Goal: Task Accomplishment & Management: Use online tool/utility

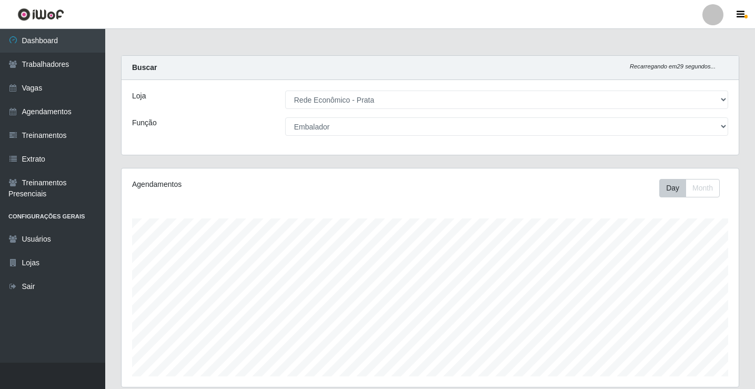
select select "192"
select select "1"
click at [49, 114] on link "Agendamentos" at bounding box center [52, 112] width 105 height 24
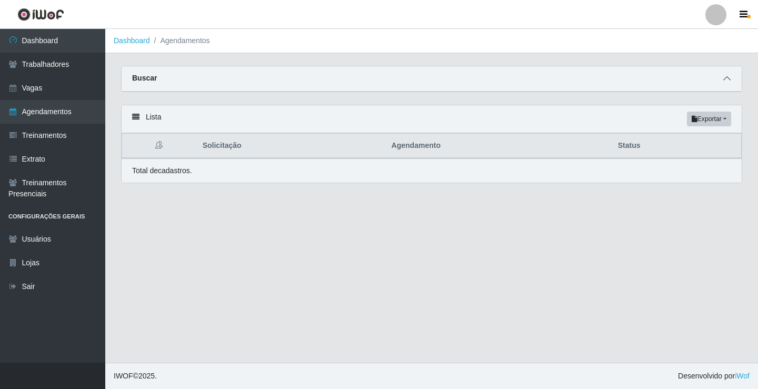
click at [726, 79] on icon at bounding box center [726, 78] width 7 height 7
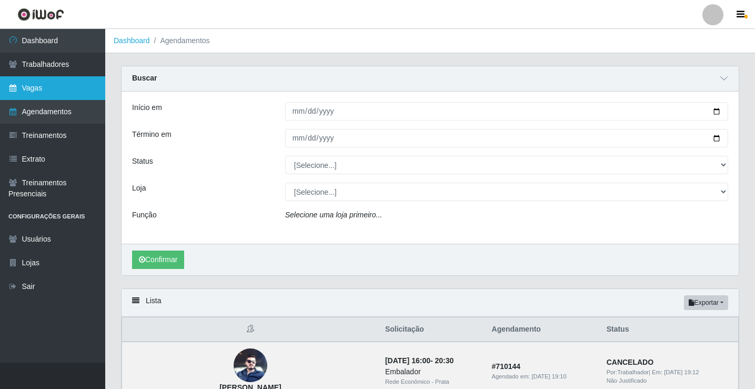
click at [55, 90] on link "Vagas" at bounding box center [52, 88] width 105 height 24
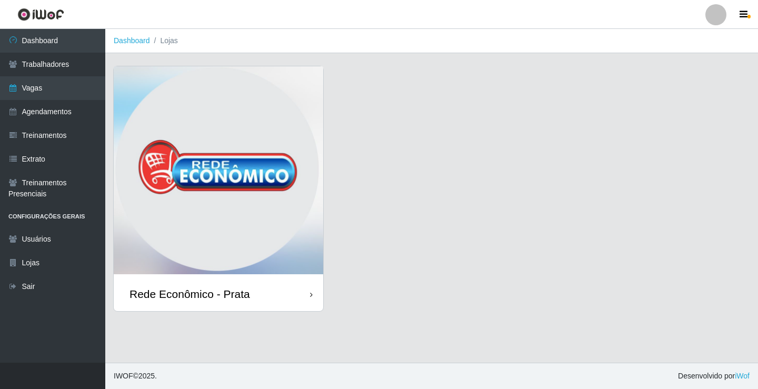
click at [165, 297] on div "Rede Econômico - Prata" at bounding box center [189, 293] width 120 height 13
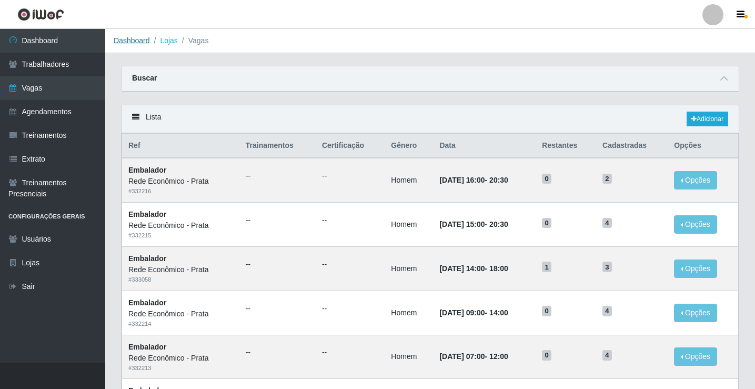
click at [138, 40] on link "Dashboard" at bounding box center [132, 40] width 36 height 8
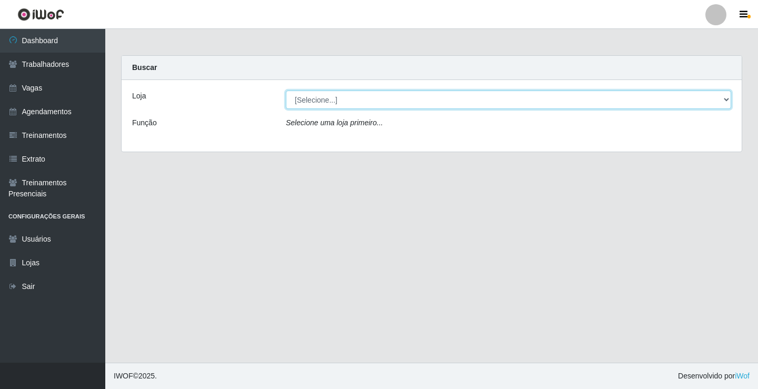
click at [319, 99] on select "[Selecione...] Rede Econômico - Prata" at bounding box center [508, 99] width 445 height 18
select select "192"
click at [286, 90] on select "[Selecione...] Rede Econômico - Prata" at bounding box center [508, 99] width 445 height 18
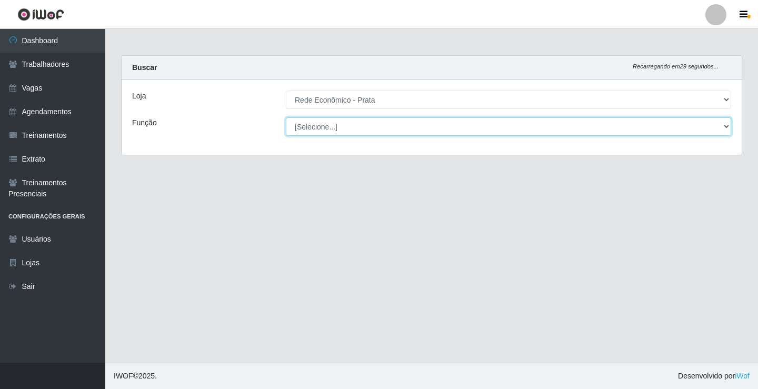
drag, startPoint x: 332, startPoint y: 108, endPoint x: 332, endPoint y: 126, distance: 17.9
click at [332, 126] on select "[Selecione...] ASG ASG + ASG ++ Embalador Embalador + Embalador ++ Operador de …" at bounding box center [508, 126] width 445 height 18
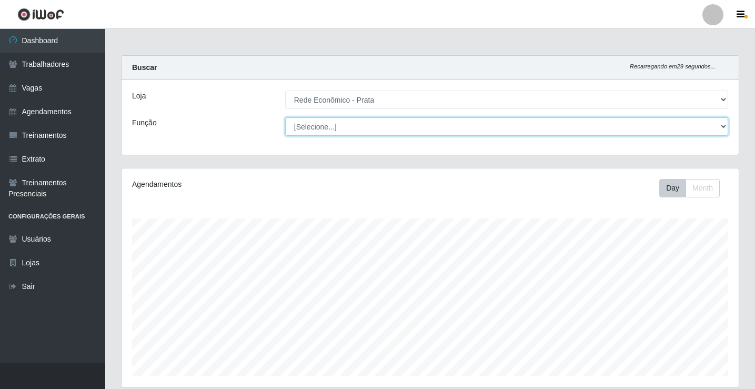
scroll to position [218, 617]
select select "1"
click at [285, 117] on select "[Selecione...] ASG ASG + ASG ++ Embalador Embalador + Embalador ++ Operador de …" at bounding box center [506, 126] width 443 height 18
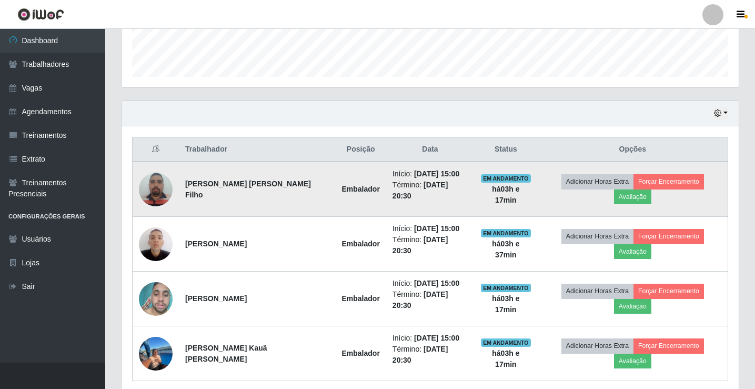
scroll to position [310, 0]
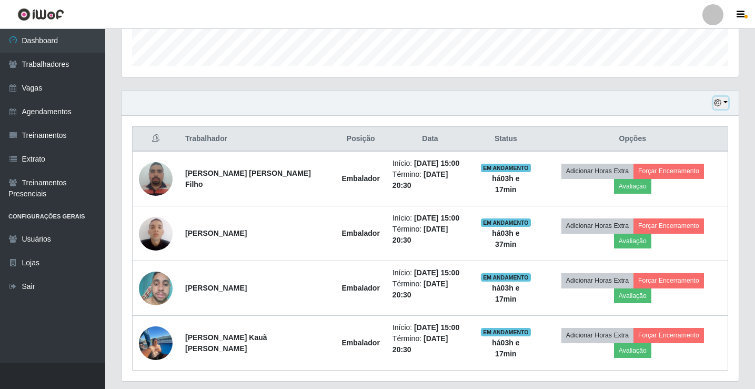
click at [726, 103] on button "button" at bounding box center [720, 103] width 15 height 12
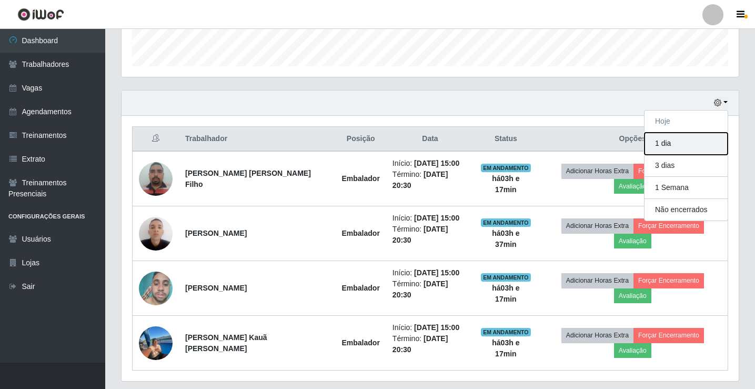
click at [695, 145] on button "1 dia" at bounding box center [685, 144] width 83 height 22
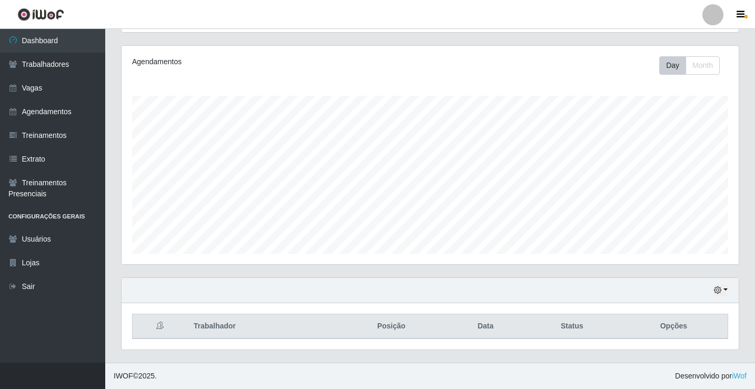
scroll to position [123, 0]
click at [724, 290] on button "button" at bounding box center [720, 290] width 15 height 12
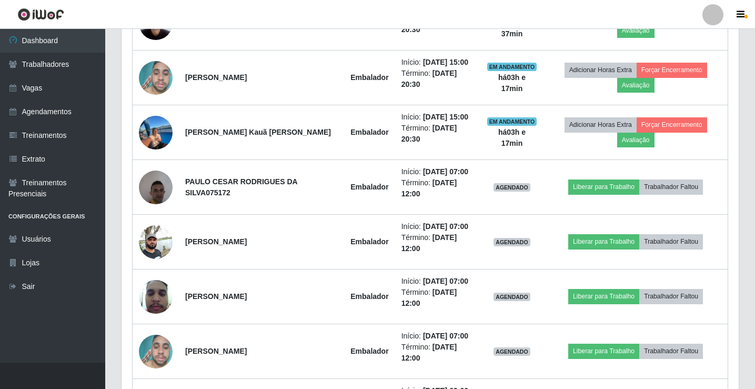
scroll to position [310, 0]
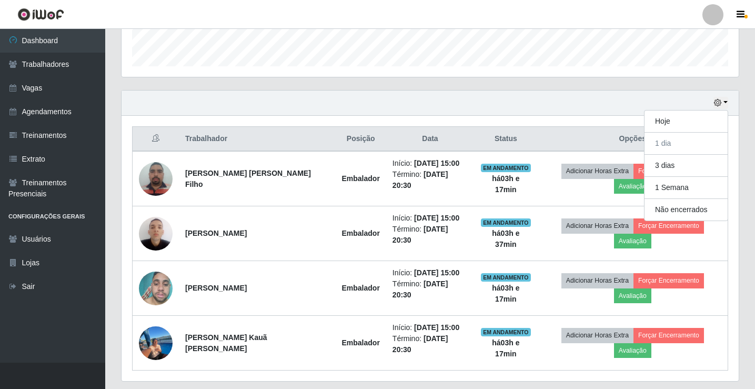
click at [663, 98] on div "Hoje 1 dia 3 dias 1 Semana Não encerrados" at bounding box center [430, 102] width 617 height 25
